Goal: Communication & Community: Share content

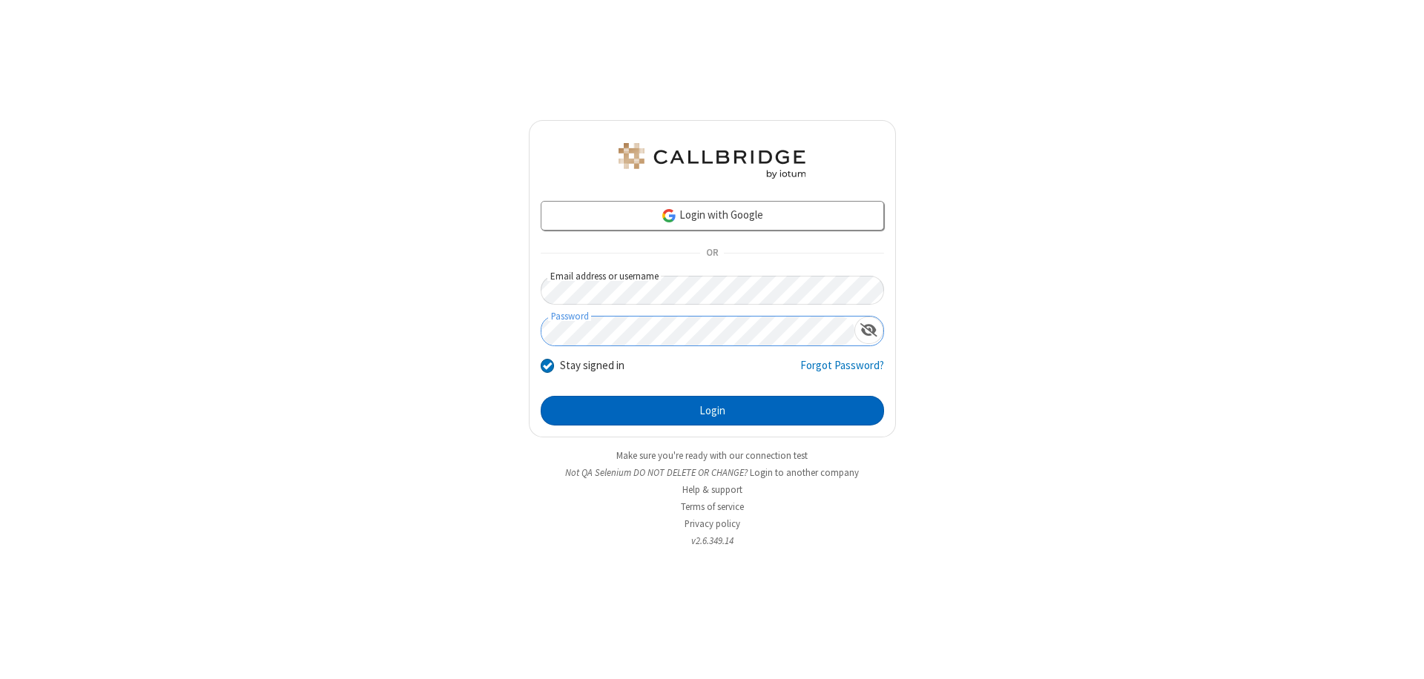
click at [712, 411] on button "Login" at bounding box center [712, 411] width 343 height 30
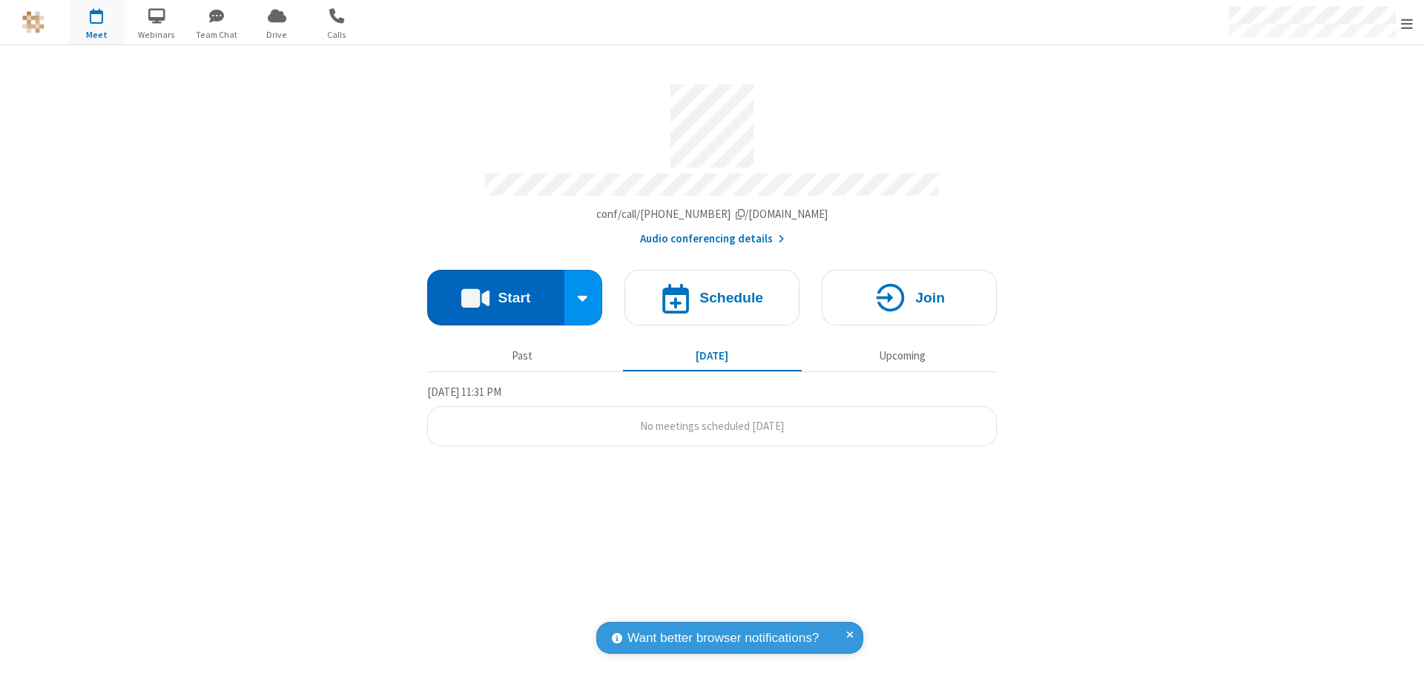
click at [496, 291] on button "Start" at bounding box center [495, 298] width 137 height 56
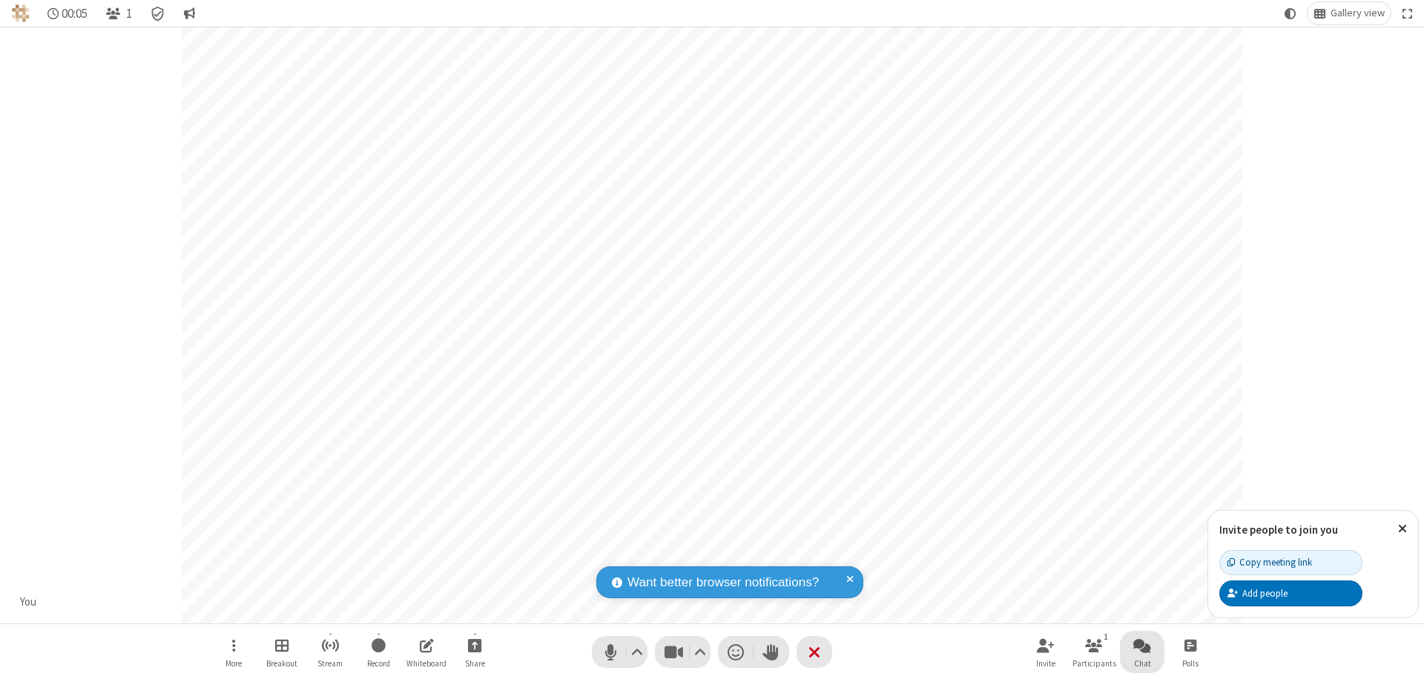
click at [1142, 645] on span "Open chat" at bounding box center [1142, 645] width 18 height 19
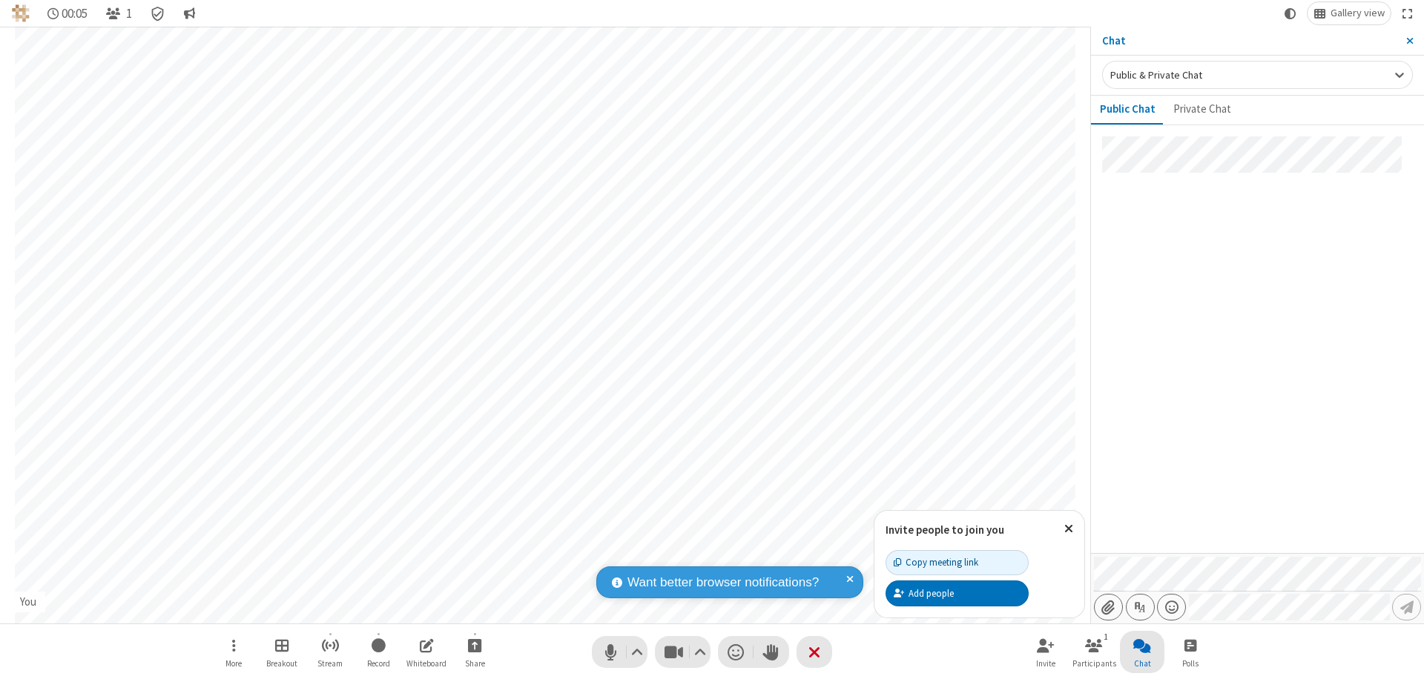
type input "C:\fakepath\doc_test.docx"
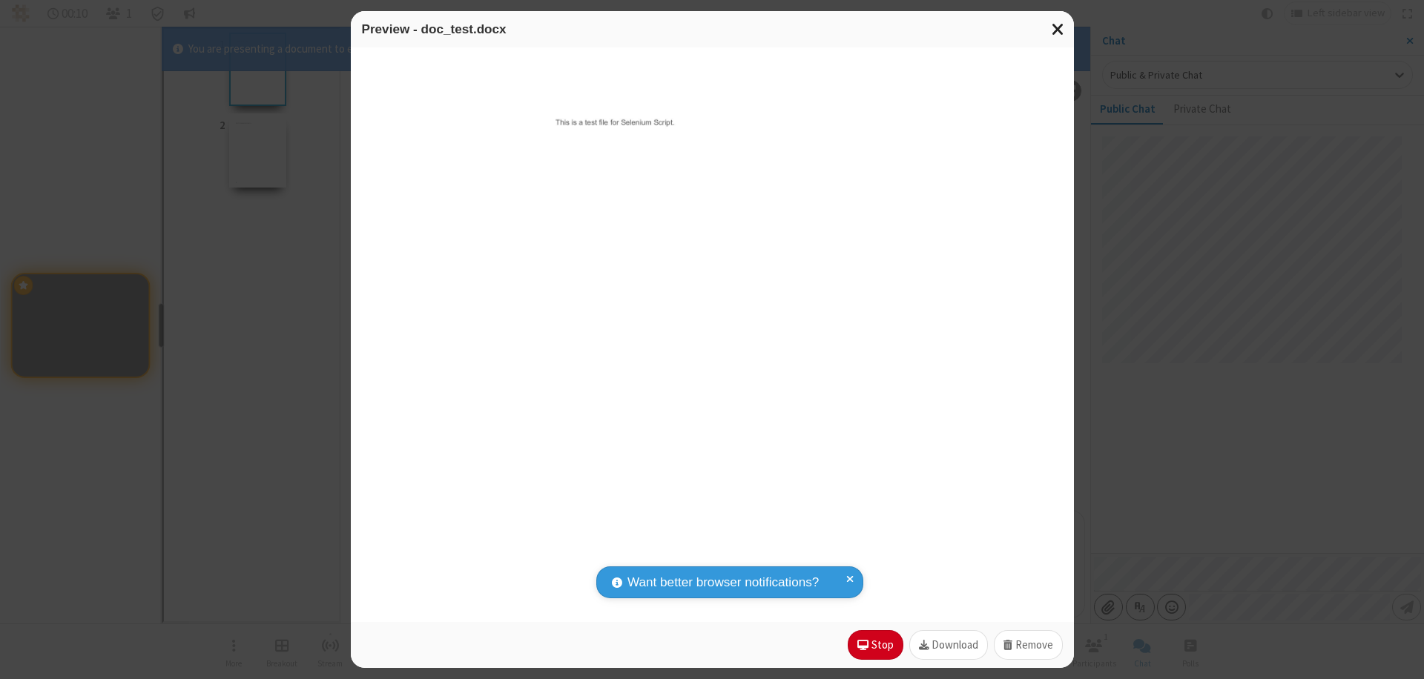
click at [1058, 29] on span "Close modal" at bounding box center [1058, 28] width 13 height 19
